Goal: Information Seeking & Learning: Learn about a topic

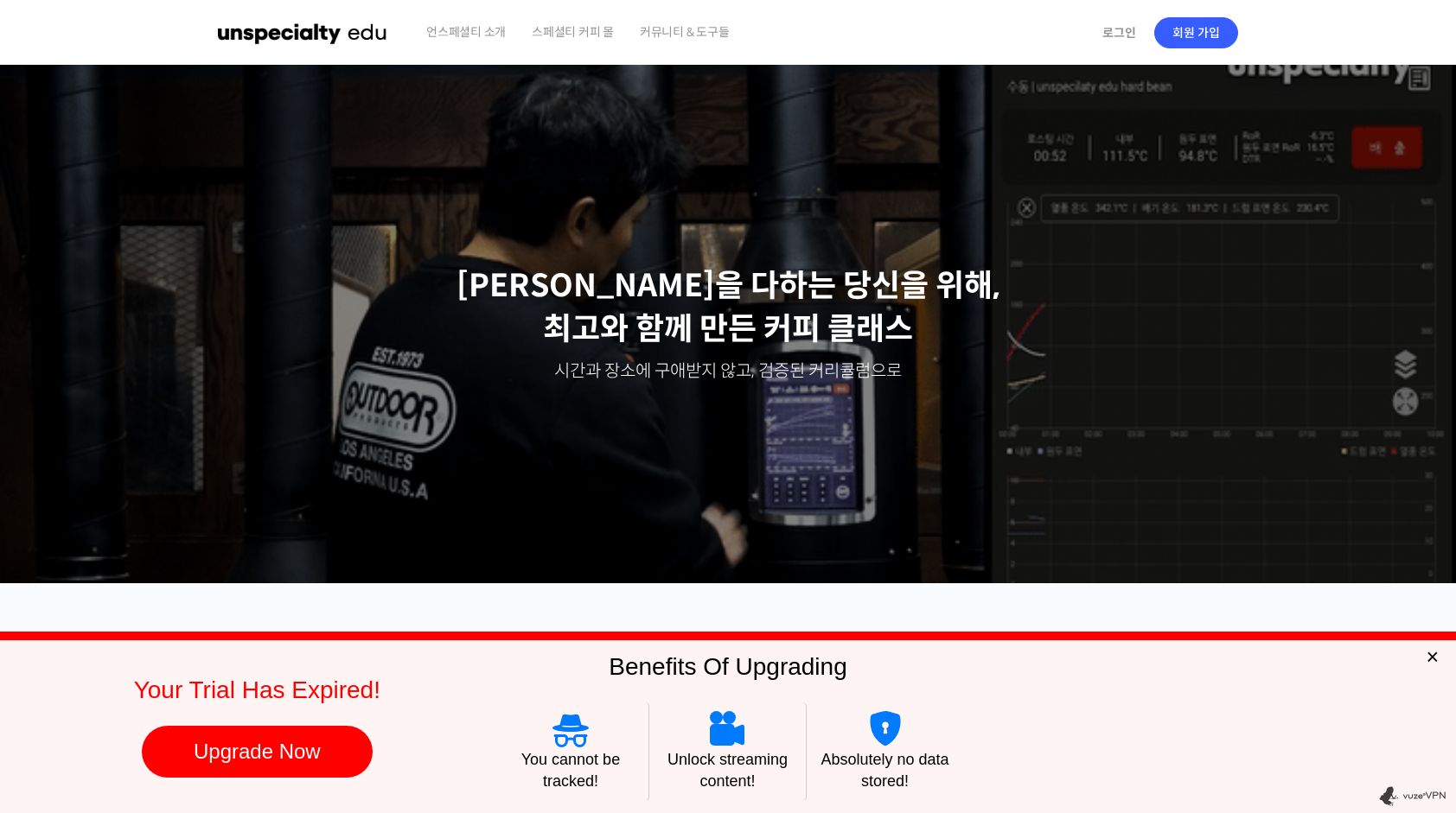
click at [1437, 653] on span "×" at bounding box center [1433, 657] width 13 height 24
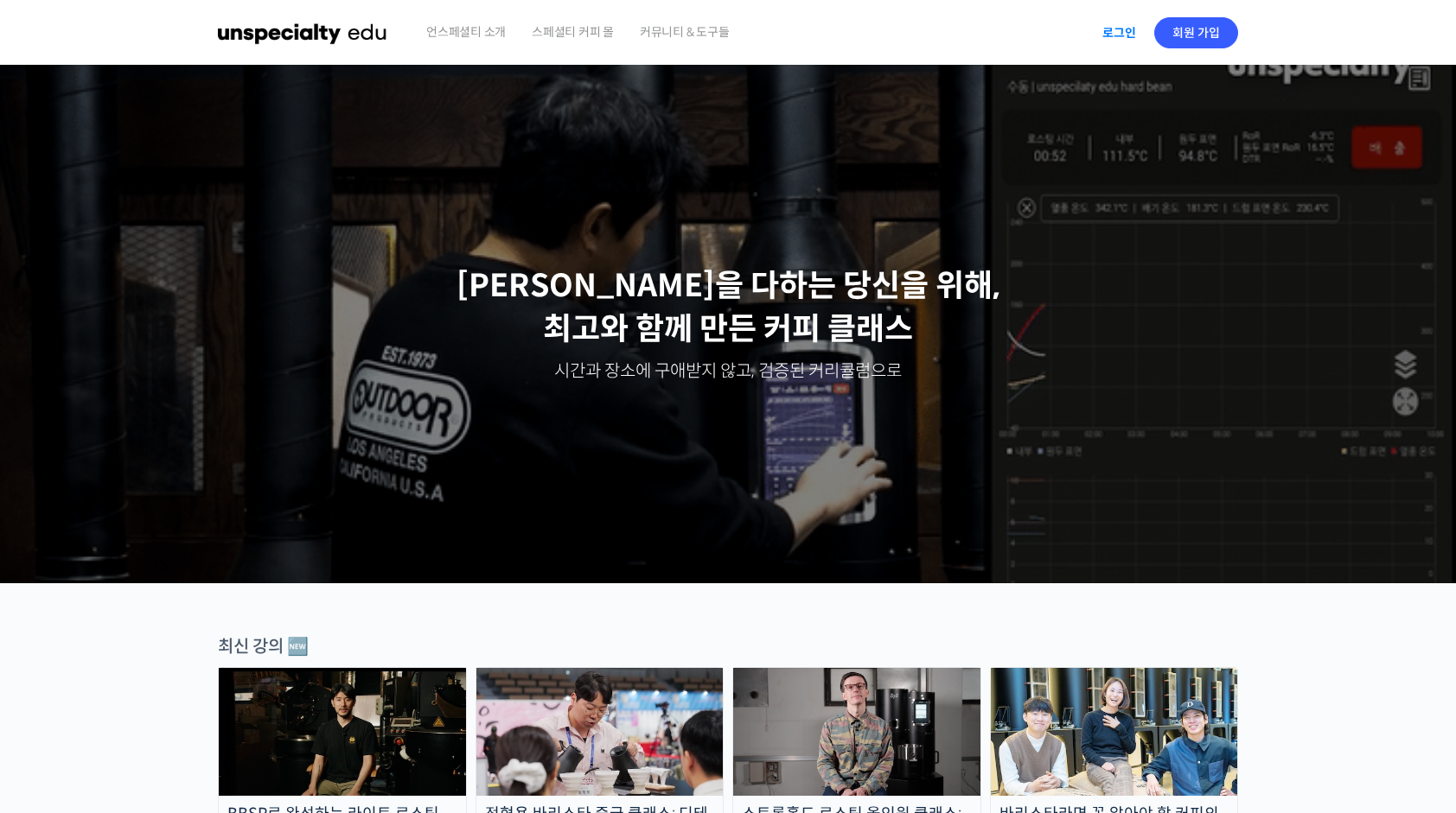
click at [1109, 28] on link "로그인" at bounding box center [1119, 33] width 55 height 40
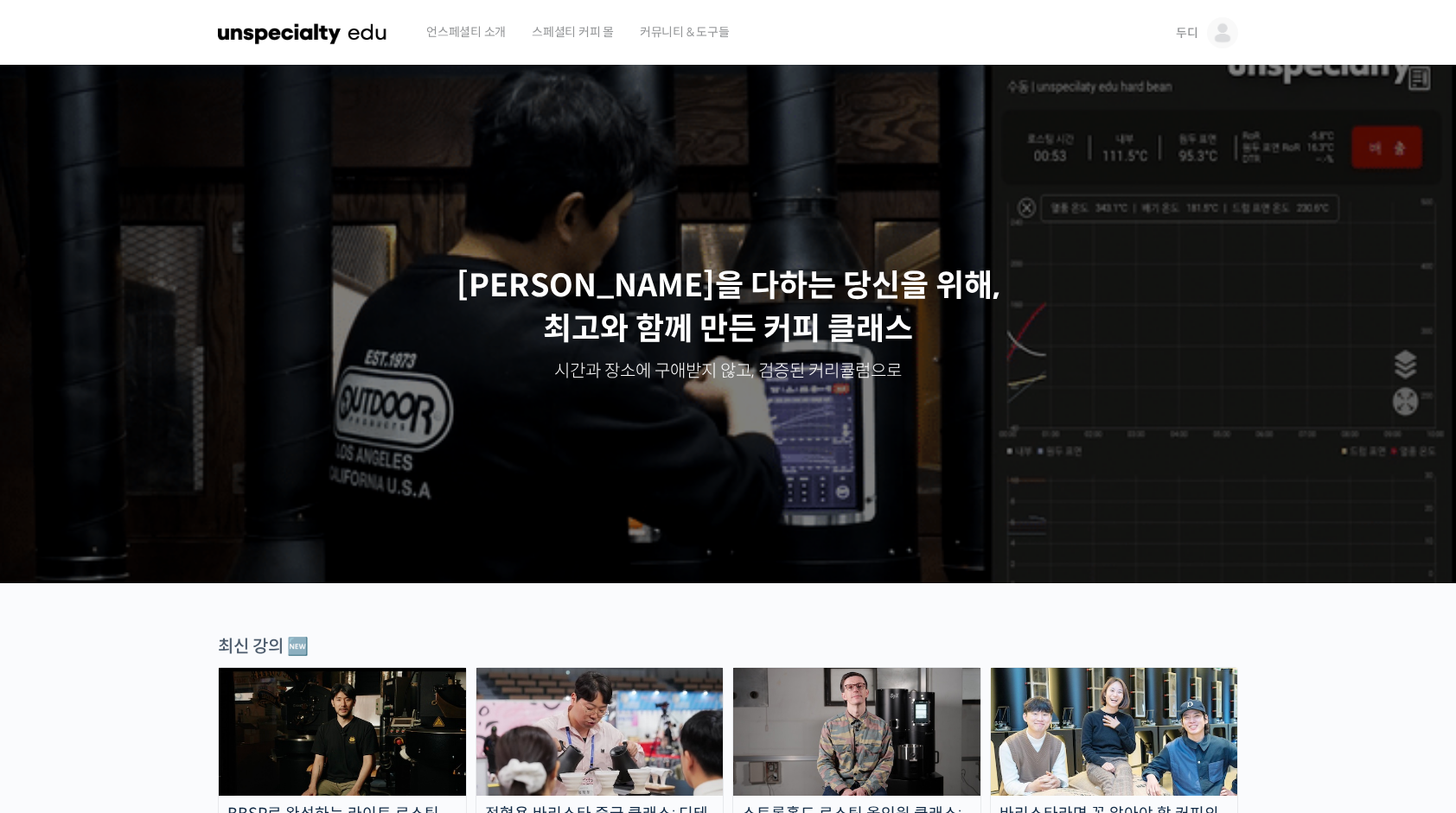
click at [1217, 29] on img at bounding box center [1223, 32] width 31 height 31
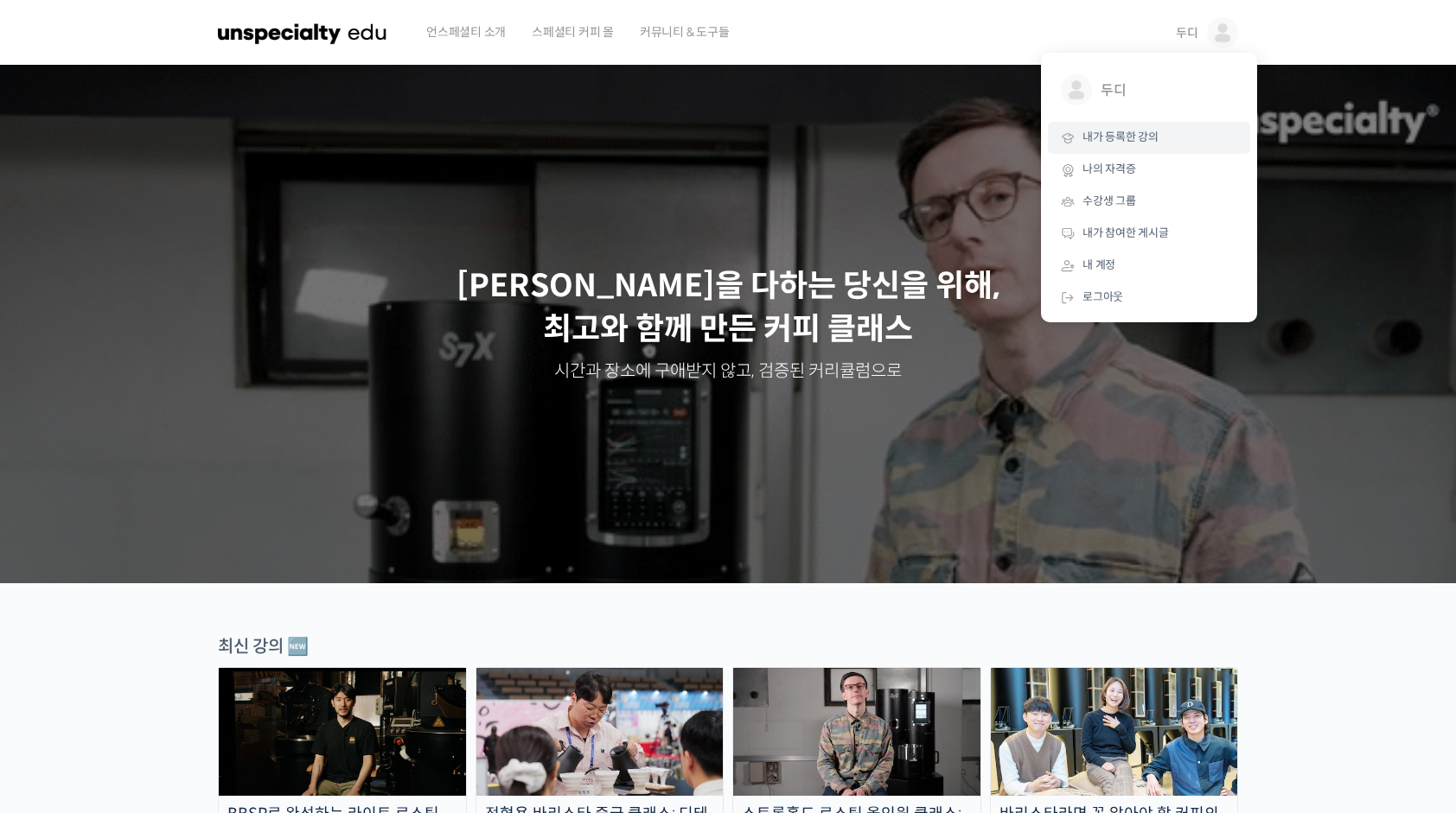
click at [1115, 144] on span "내가 등록한 강의" at bounding box center [1120, 137] width 76 height 14
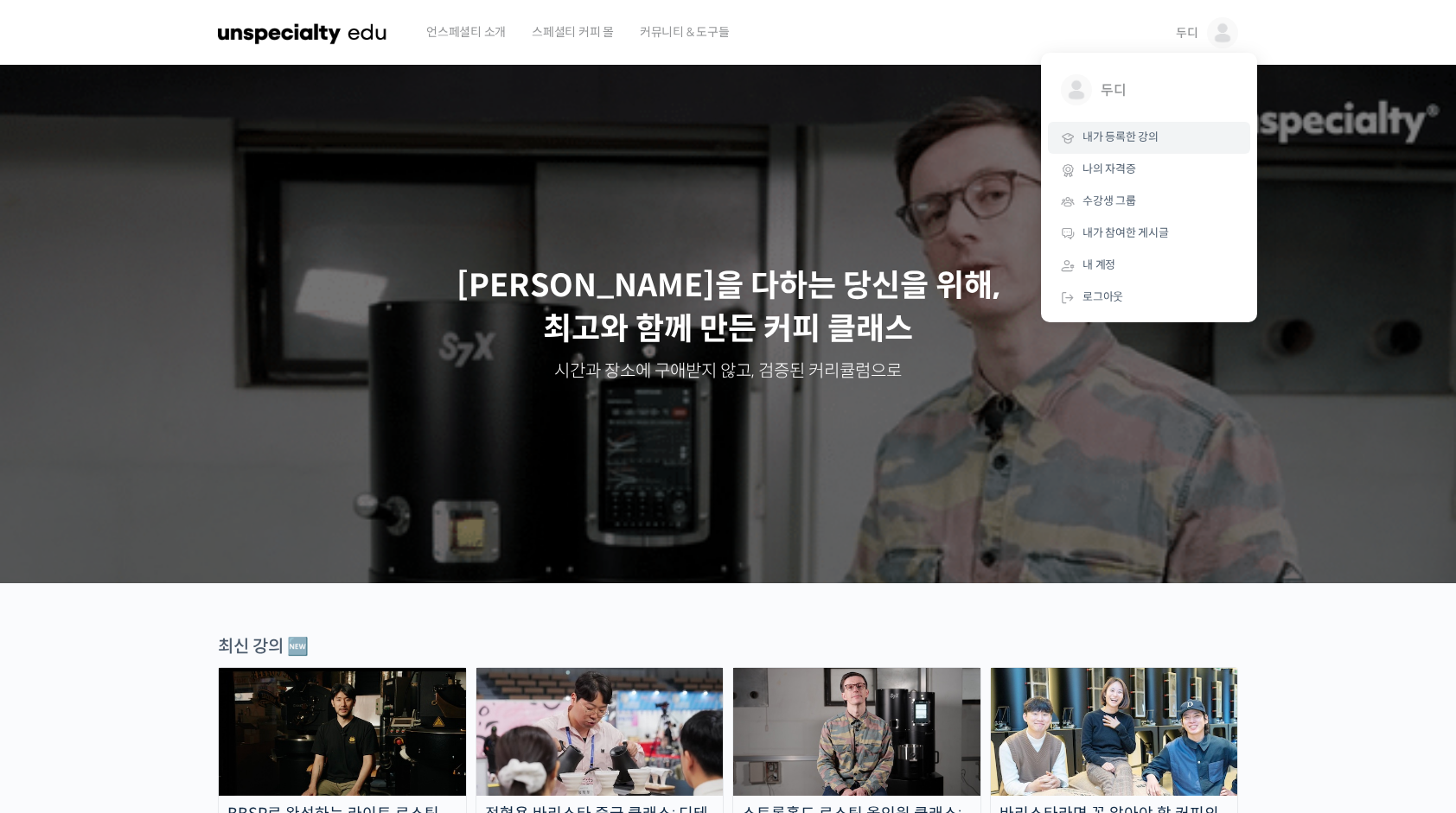
click at [1115, 144] on span "내가 등록한 강의" at bounding box center [1120, 137] width 76 height 14
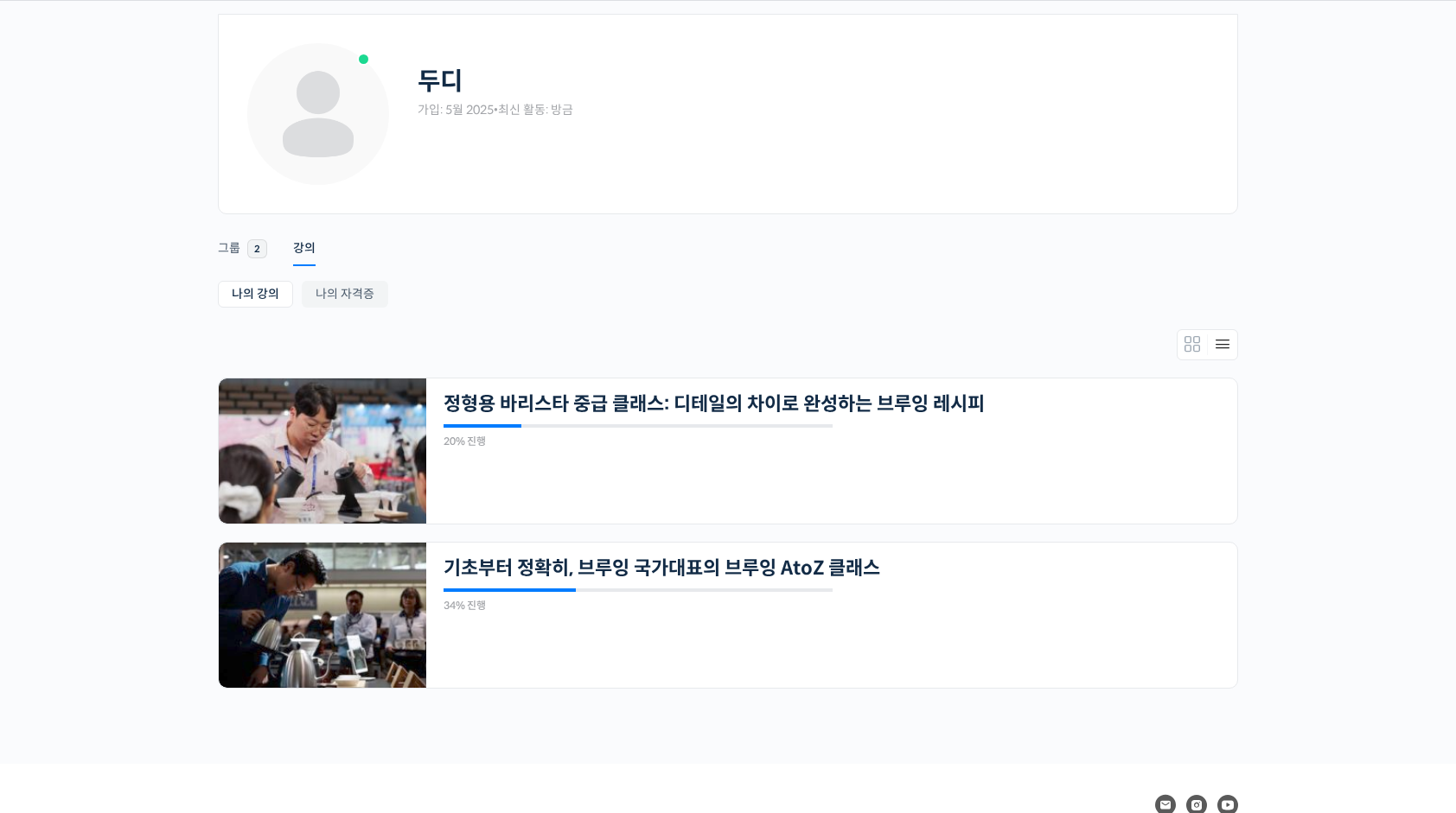
scroll to position [173, 0]
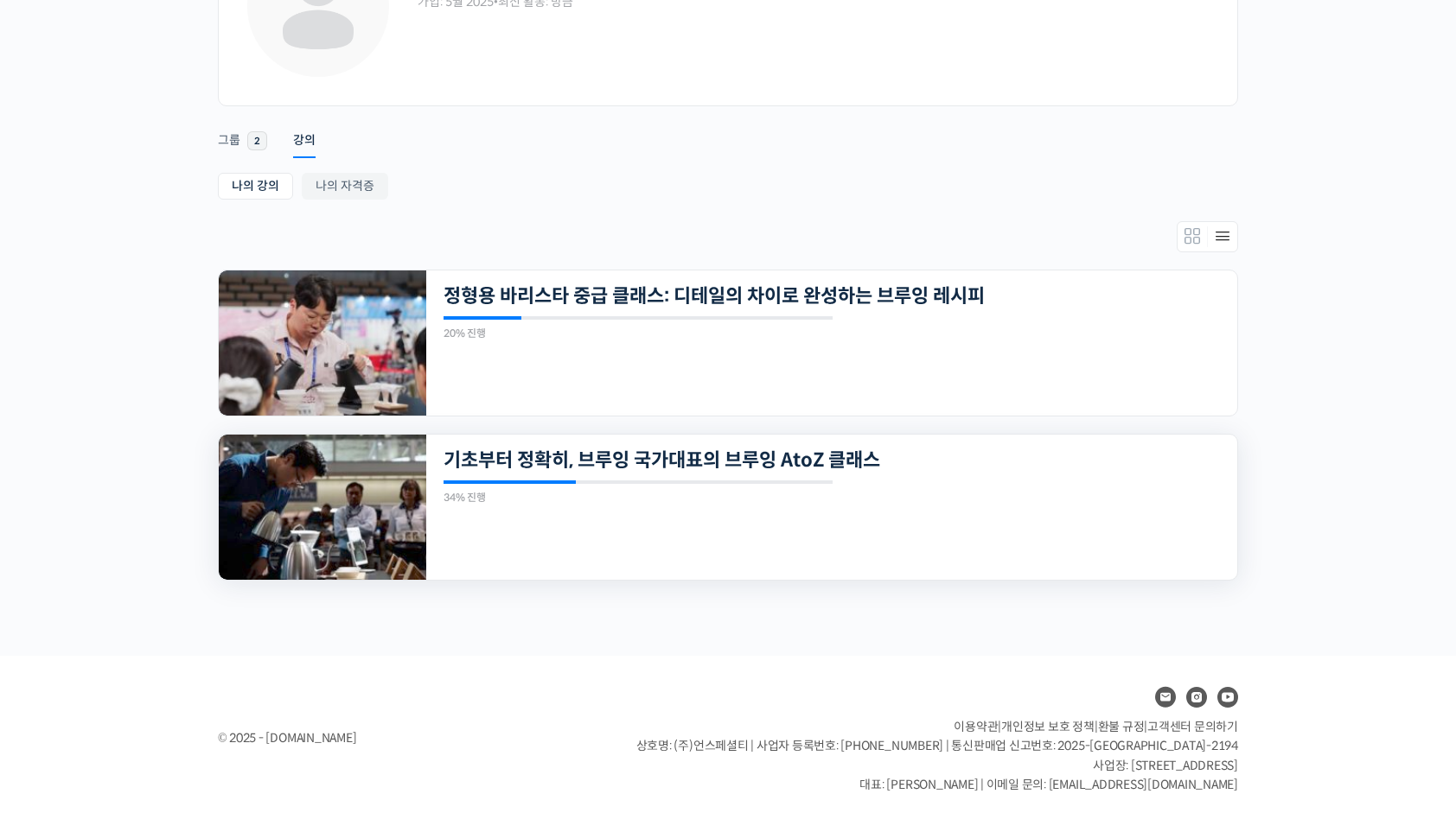
click at [500, 514] on div "23개의 수업 기초부터 정확히, 브루잉 국가대표의 브루잉 AtoZ 클래스 34% 진행 최근 활동: 2025년 07월 28일 6:07 오후 정형…" at bounding box center [832, 507] width 812 height 146
drag, startPoint x: 303, startPoint y: 555, endPoint x: 313, endPoint y: 550, distance: 11.2
click at [303, 555] on img at bounding box center [323, 507] width 207 height 146
click at [306, 555] on img at bounding box center [323, 507] width 207 height 146
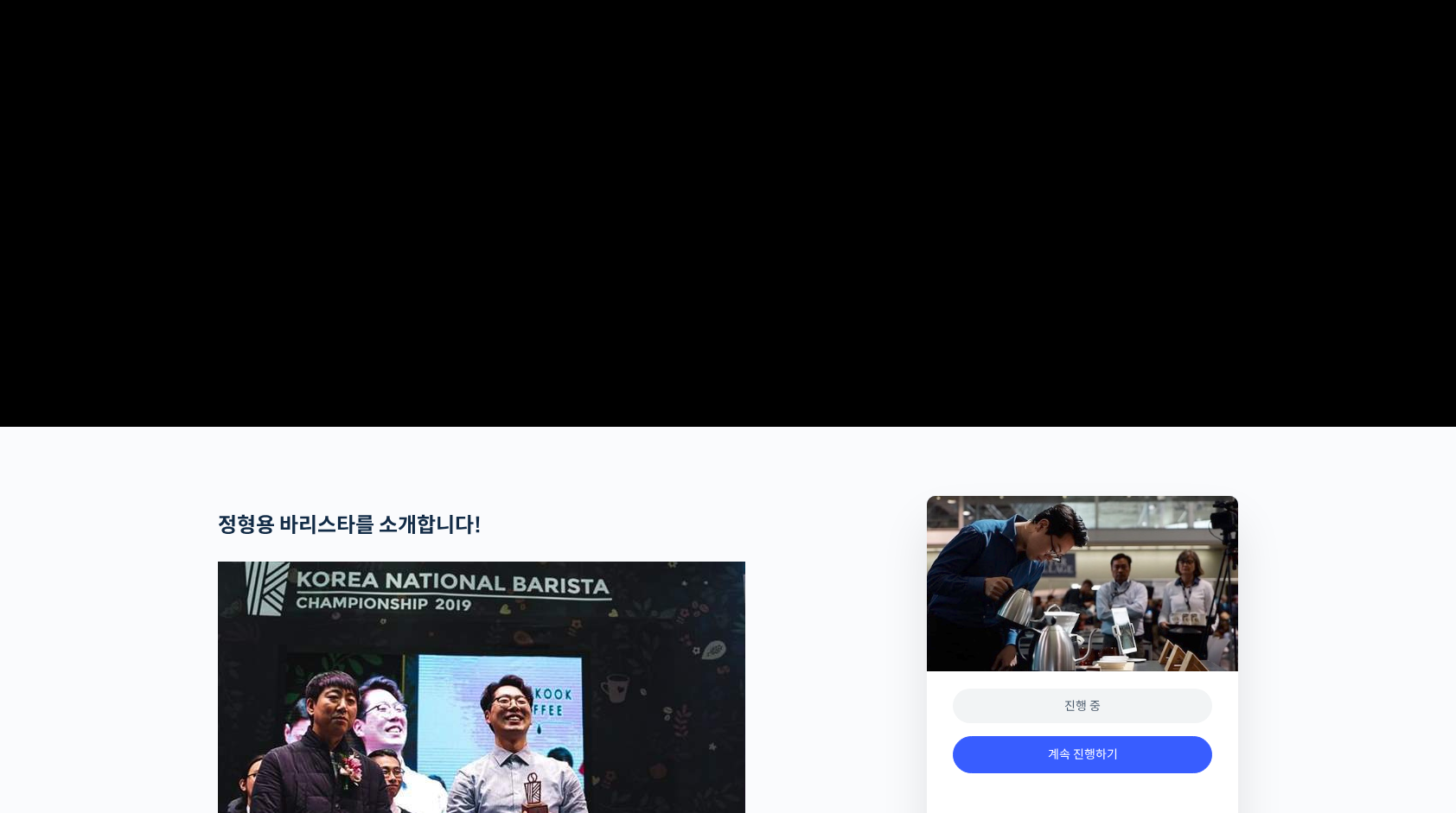
scroll to position [519, 0]
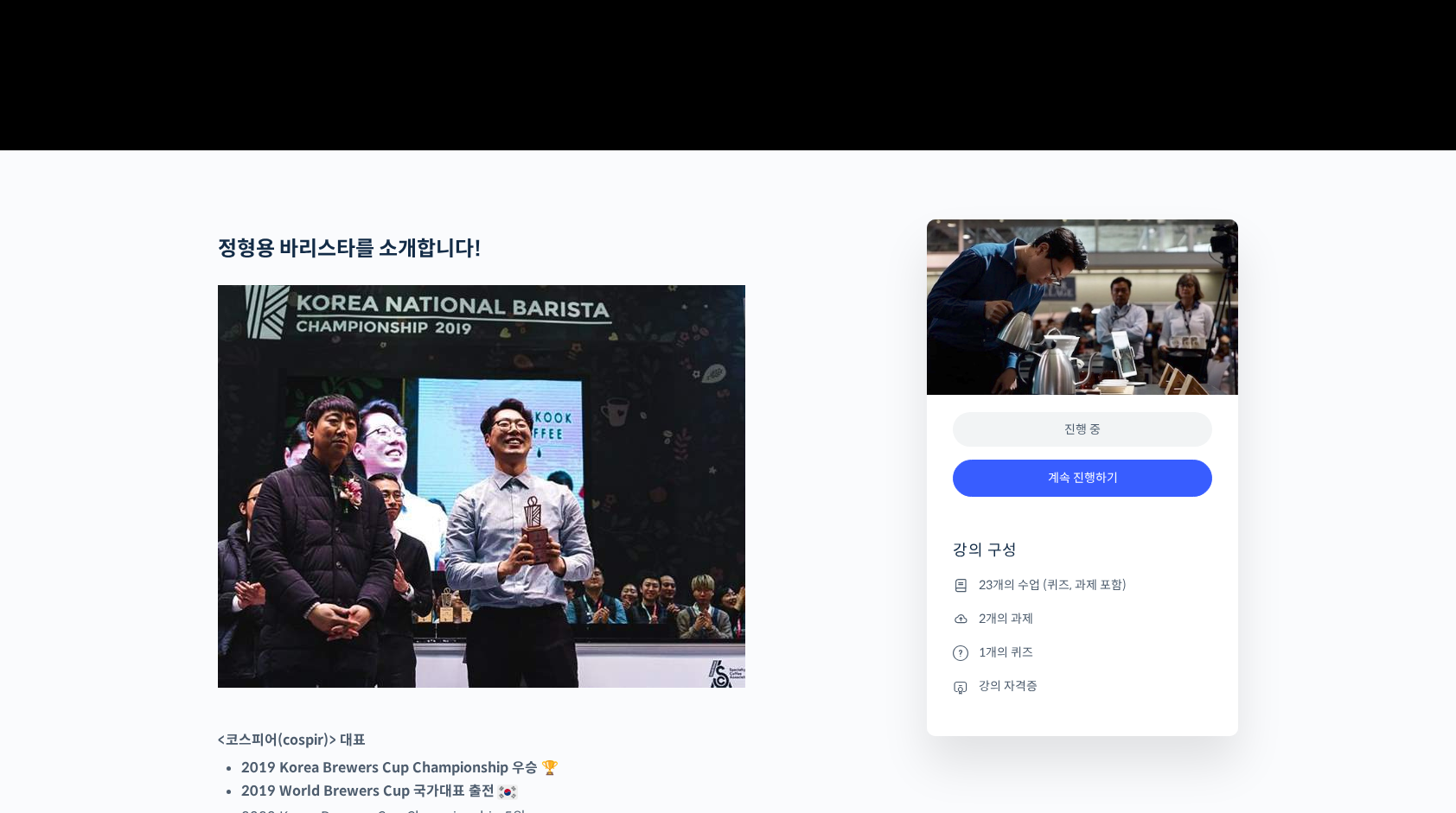
click at [1035, 448] on div "진행 중" at bounding box center [1082, 431] width 259 height 36
click at [1008, 497] on link "계속 진행하기" at bounding box center [1082, 479] width 259 height 38
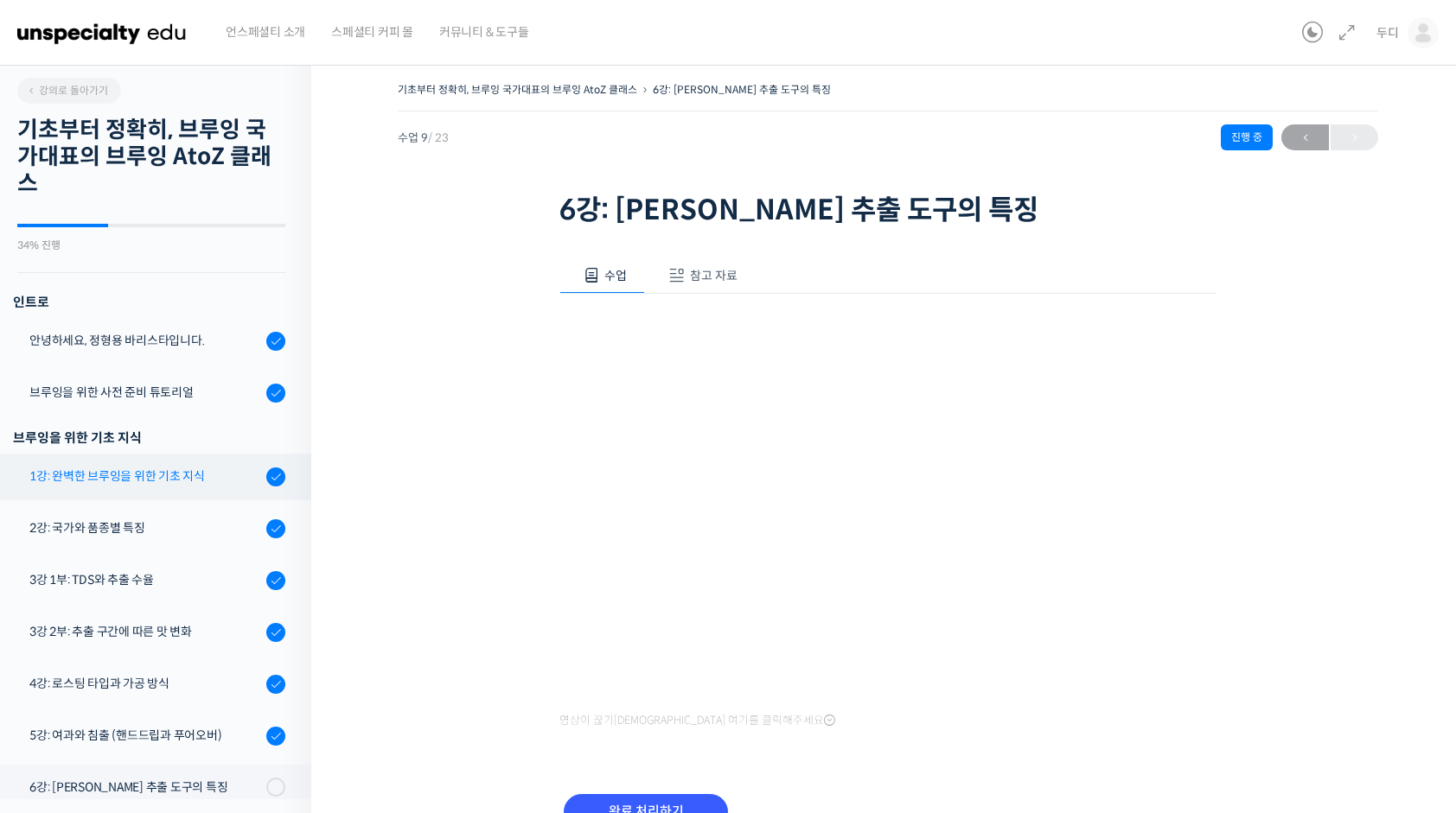
click at [88, 478] on div "1강: 완벽한 브루잉을 위한 기초 지식" at bounding box center [145, 475] width 231 height 19
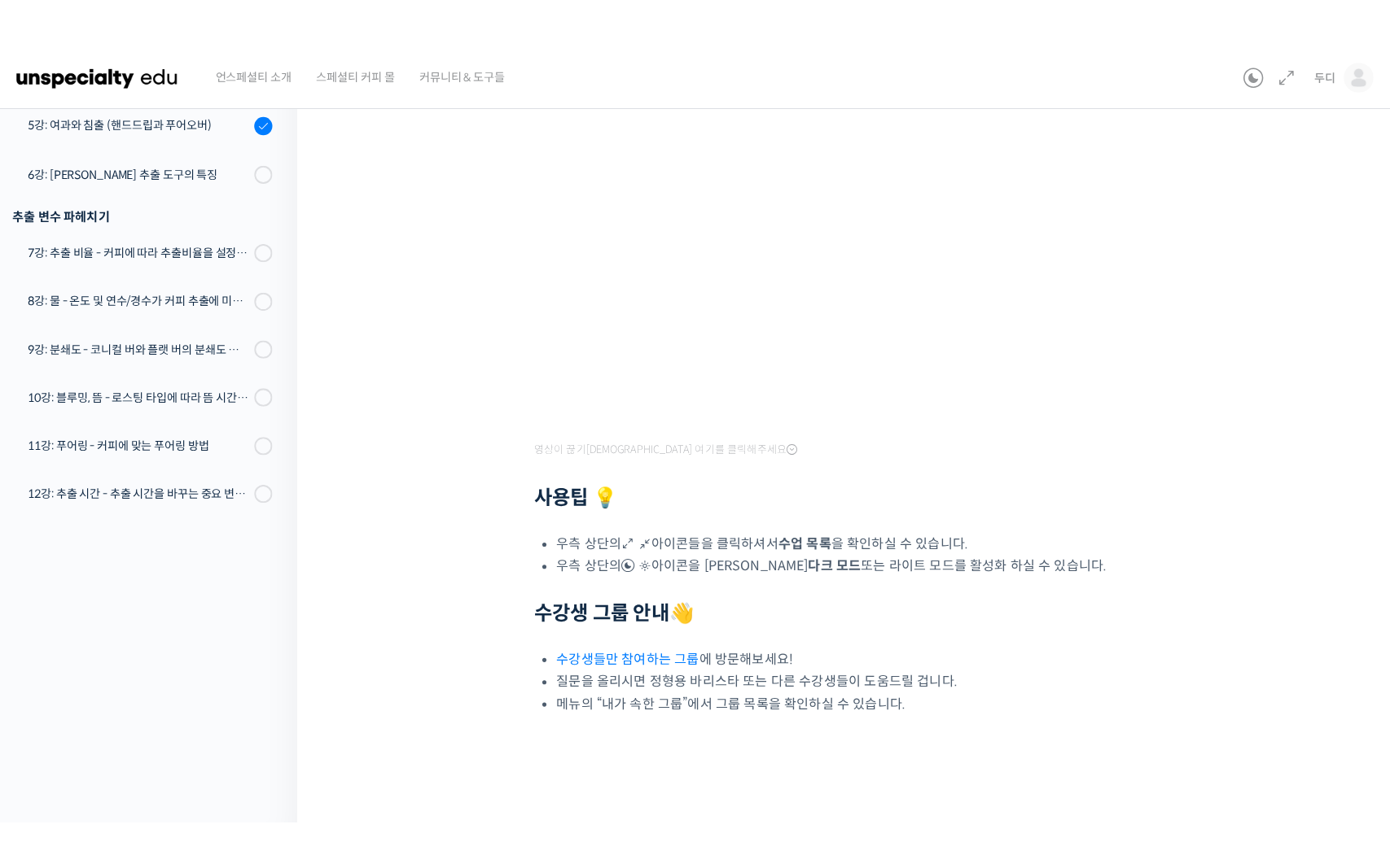
scroll to position [177, 0]
